Goal: Navigation & Orientation: Find specific page/section

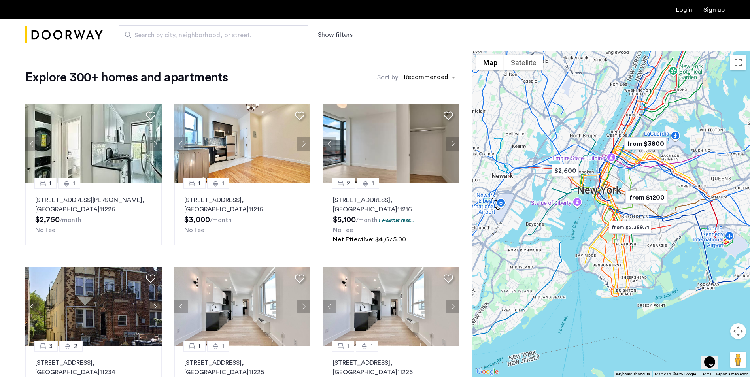
click at [75, 28] on img "Cazamio Logo" at bounding box center [64, 35] width 78 height 30
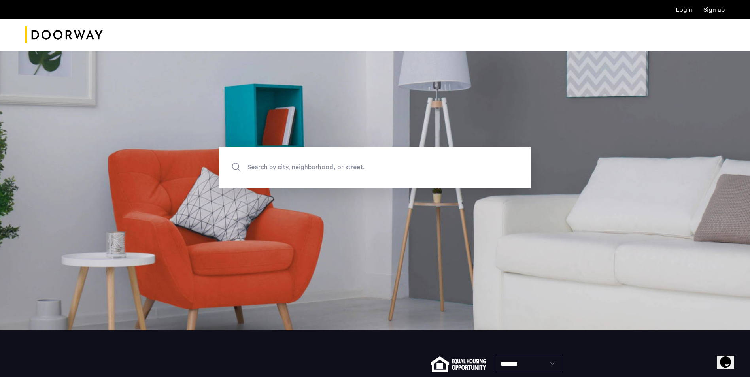
scroll to position [115, 0]
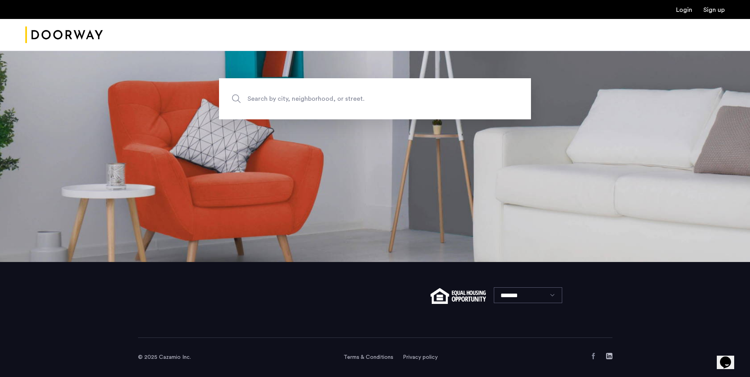
click at [384, 357] on link "Terms & Conditions" at bounding box center [369, 358] width 50 height 8
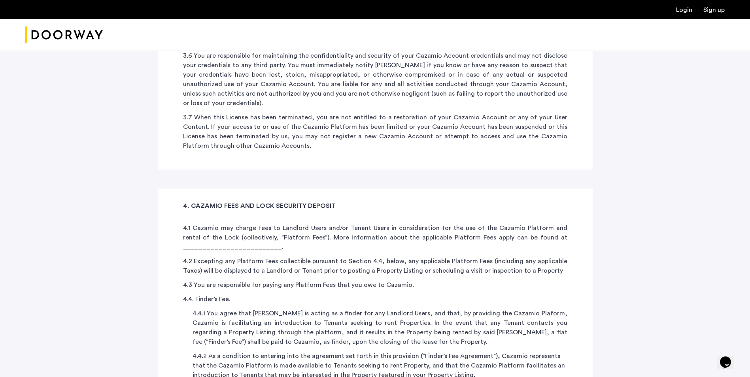
scroll to position [2215, 0]
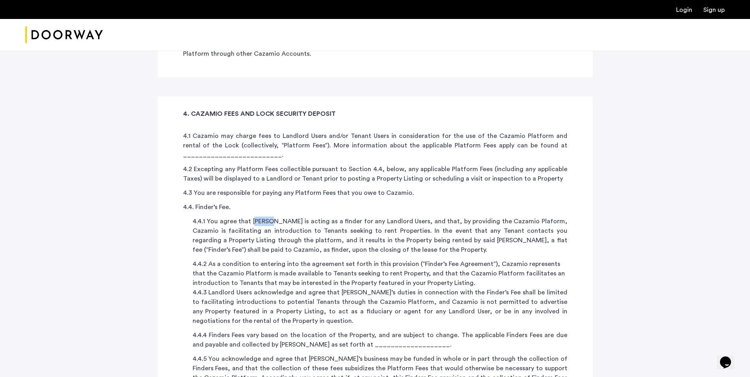
drag, startPoint x: 252, startPoint y: 144, endPoint x: 271, endPoint y: 144, distance: 19.8
click at [271, 217] on p "4.4.1 You agree that [PERSON_NAME] is acting as a finder for any Landlord Users…" at bounding box center [380, 236] width 375 height 38
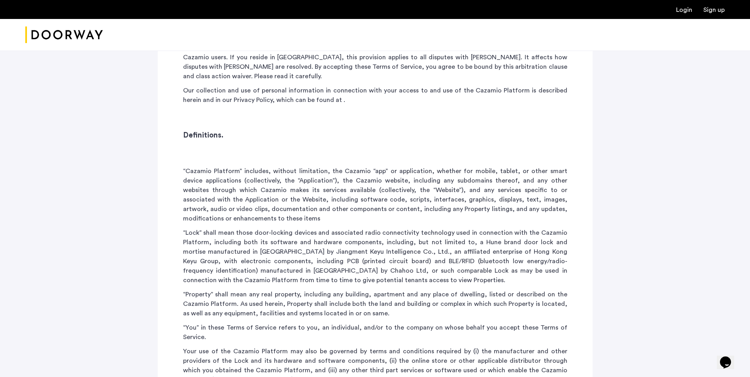
scroll to position [0, 0]
